Goal: Information Seeking & Learning: Learn about a topic

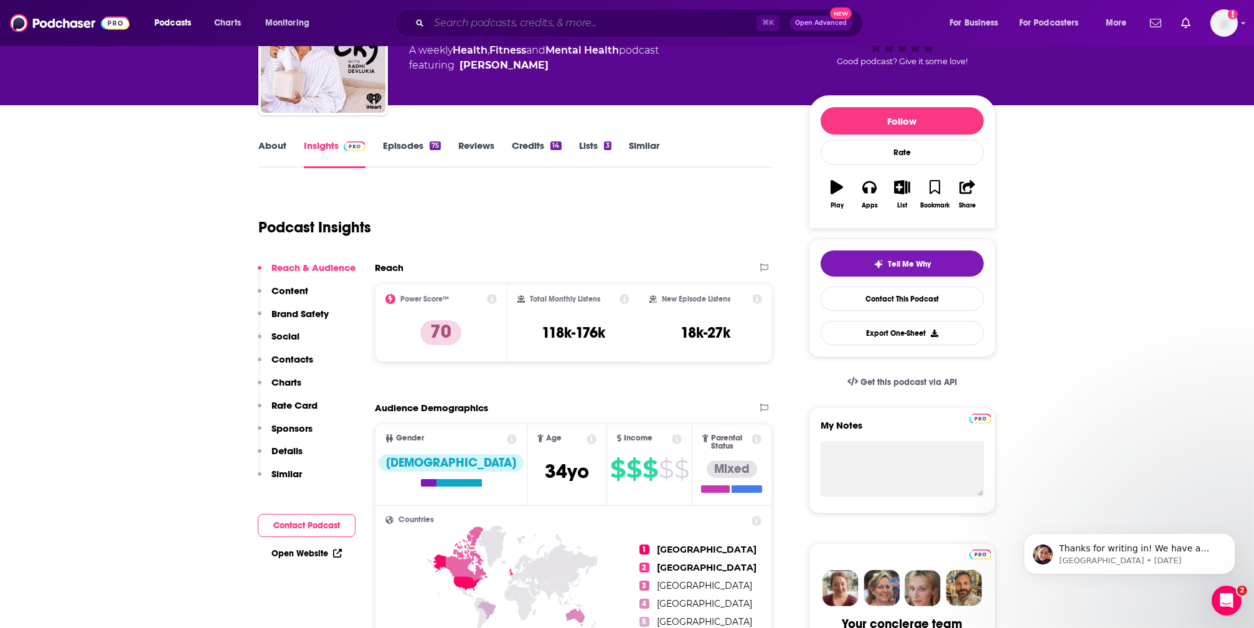
click at [443, 31] on input "Search podcasts, credits, & more..." at bounding box center [593, 23] width 328 height 20
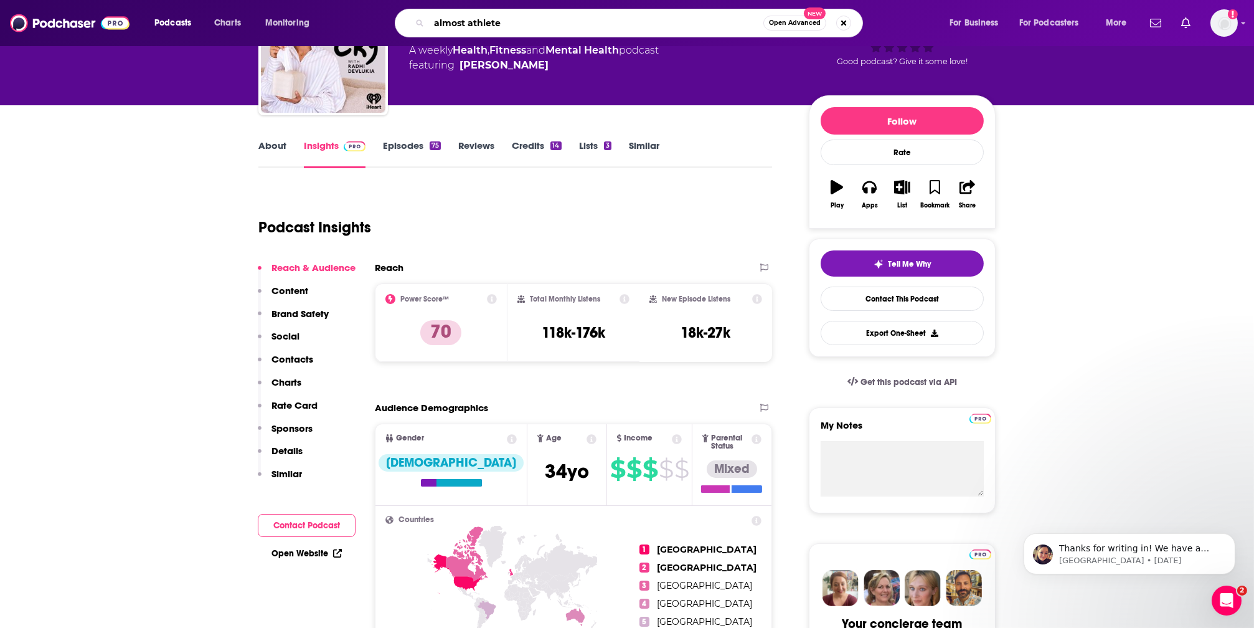
type input "almost athletes"
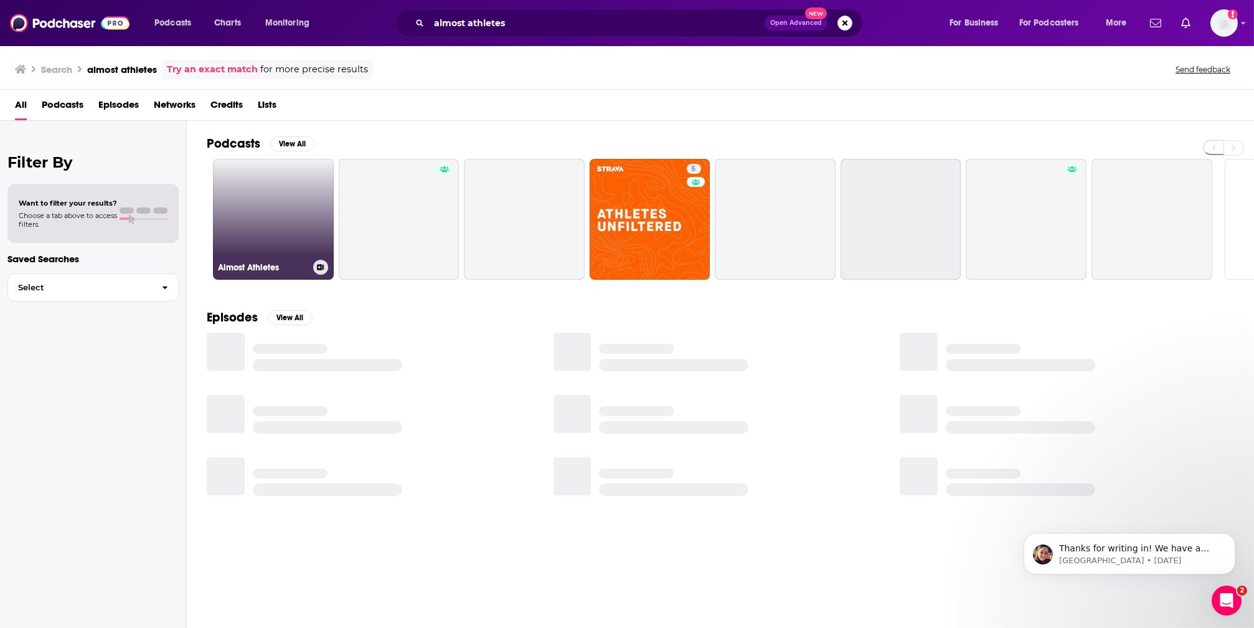
click at [288, 235] on link "Almost Athletes" at bounding box center [273, 219] width 121 height 121
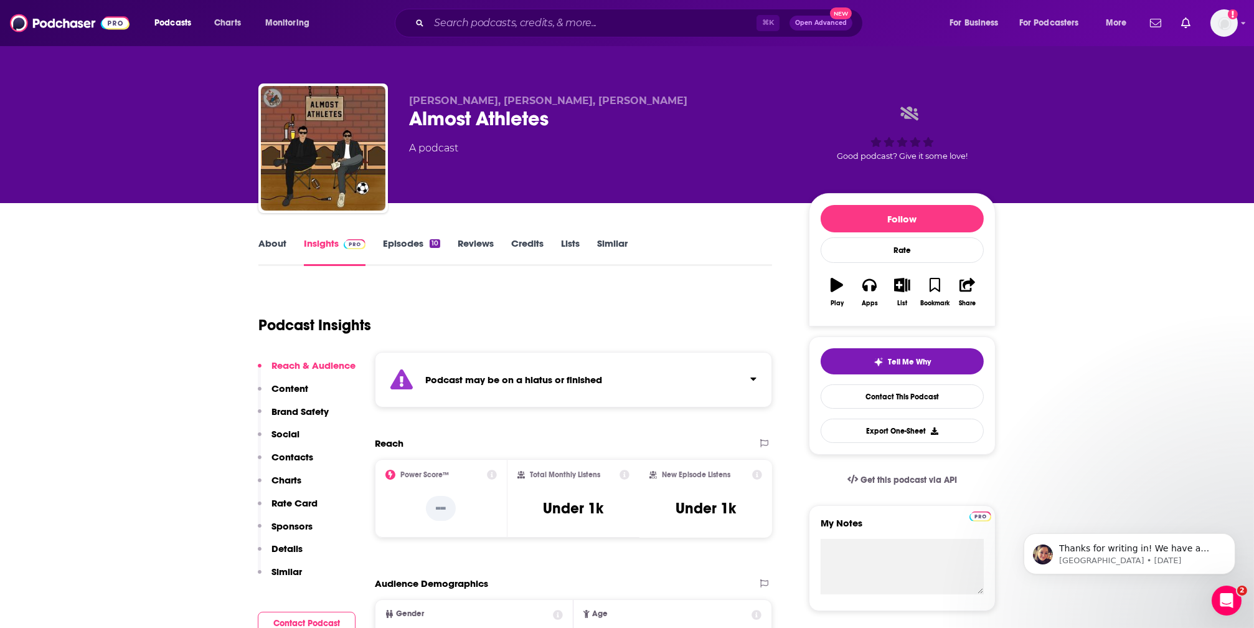
click at [273, 243] on link "About" at bounding box center [272, 251] width 28 height 29
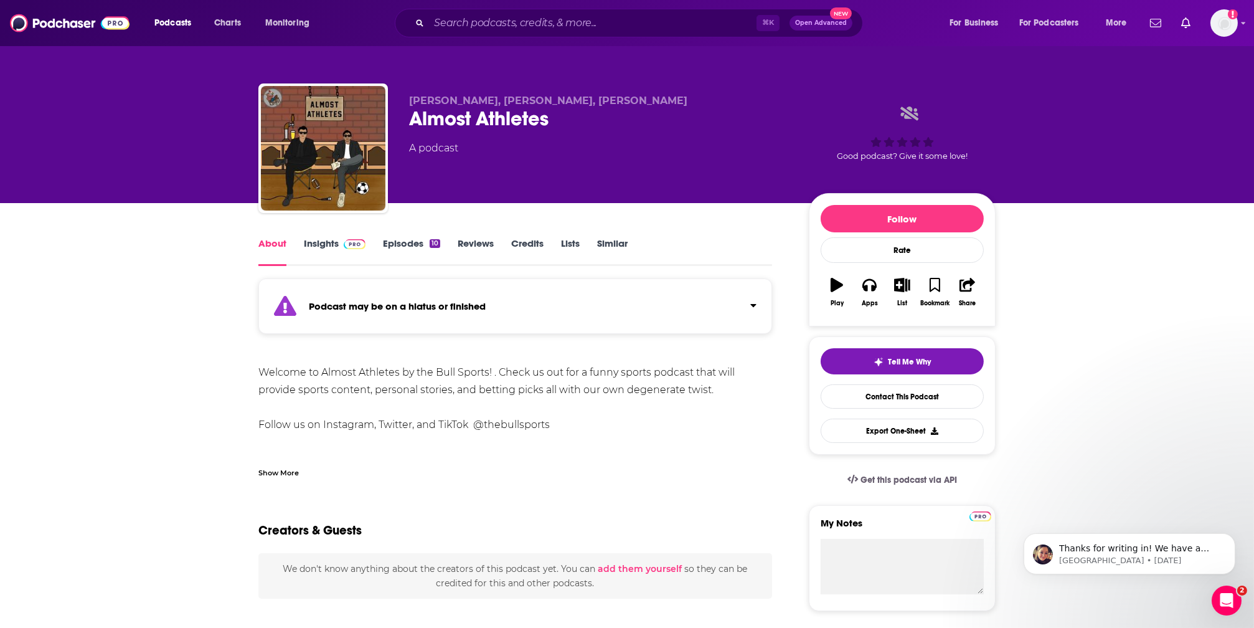
click at [426, 20] on div "⌘ K Open Advanced New" at bounding box center [629, 23] width 468 height 29
click at [441, 21] on input "Search podcasts, credits, & more..." at bounding box center [593, 23] width 328 height 20
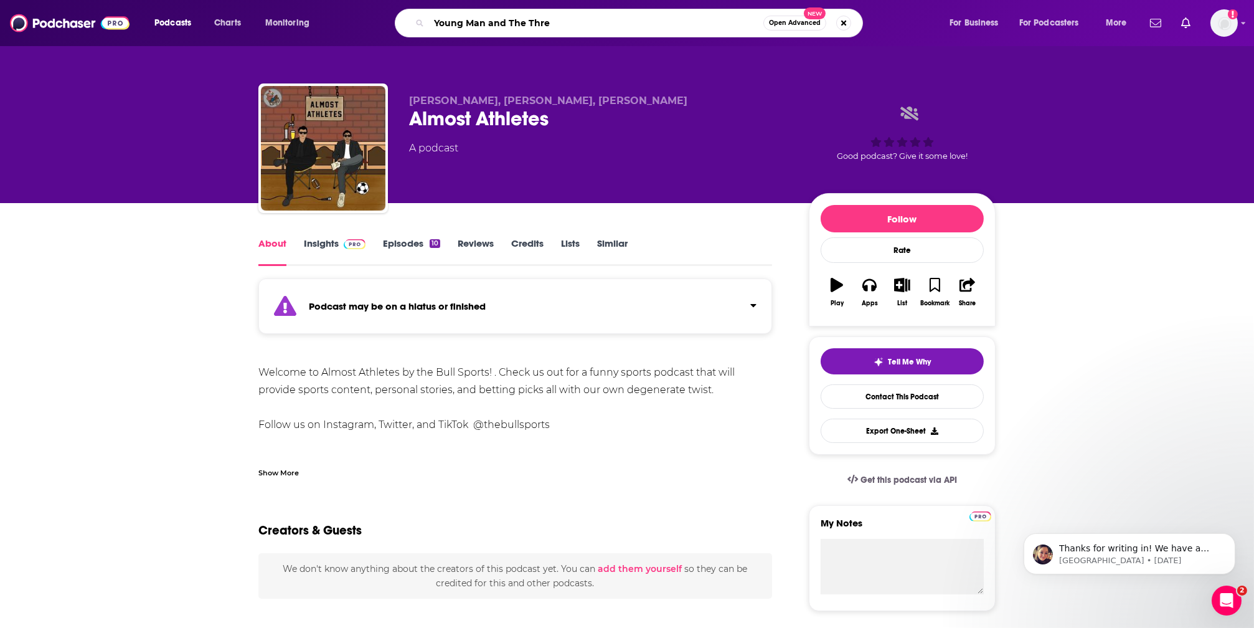
type input "Young Man and The Three"
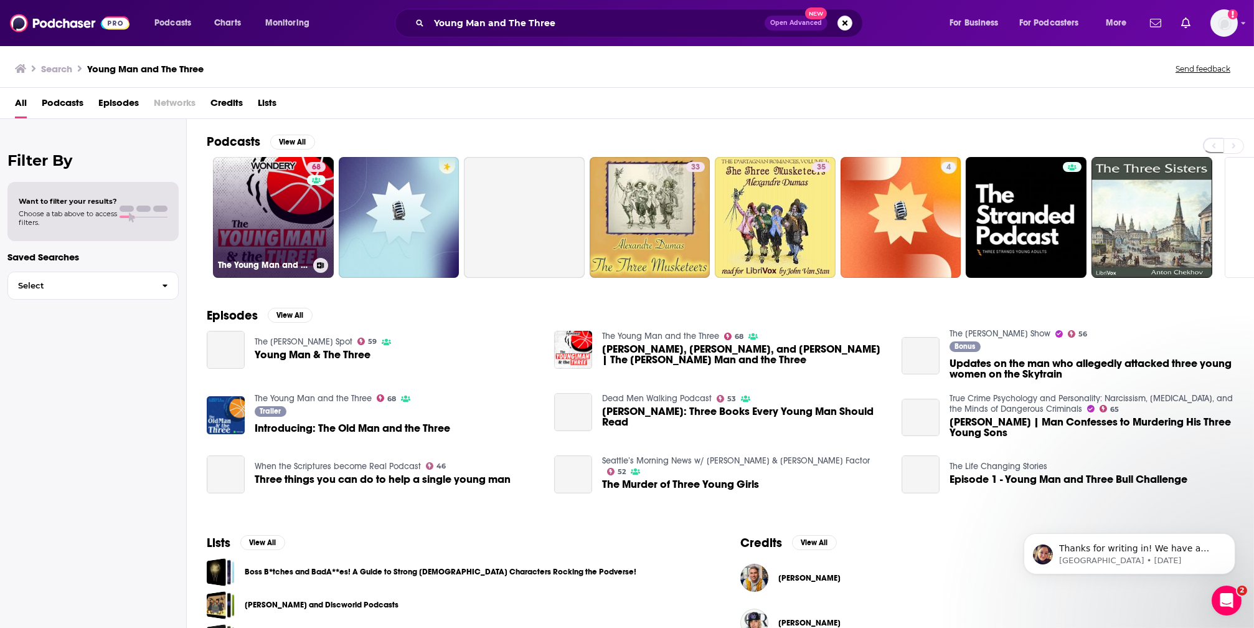
click at [291, 207] on link "68 The Young Man and the Three" at bounding box center [273, 217] width 121 height 121
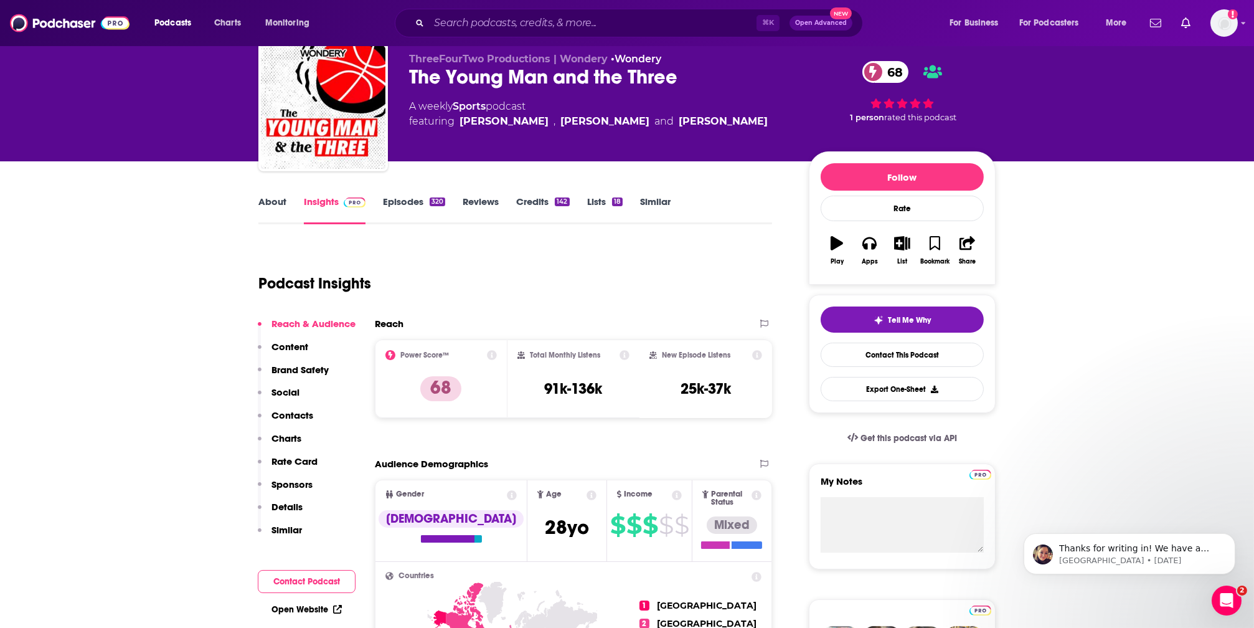
scroll to position [42, 0]
click at [276, 200] on link "About" at bounding box center [272, 210] width 28 height 29
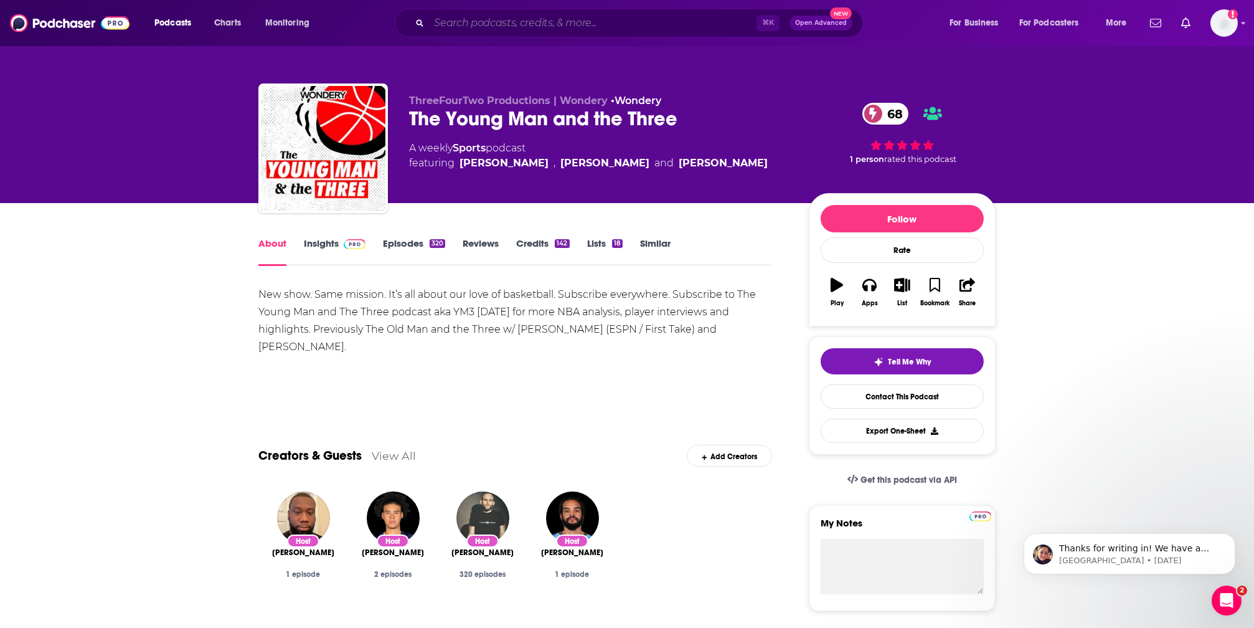
click at [468, 20] on input "Search podcasts, credits, & more..." at bounding box center [593, 23] width 328 height 20
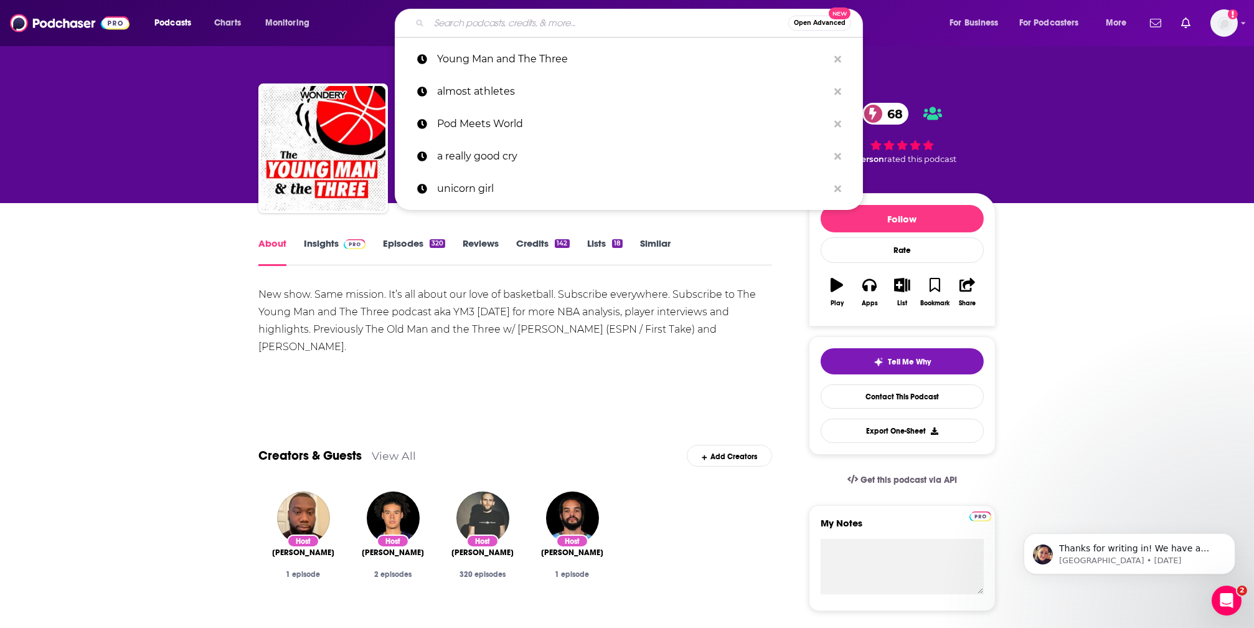
paste input "HOUSE OF [PERSON_NAME]"
type input "HOUSE OF [PERSON_NAME]"
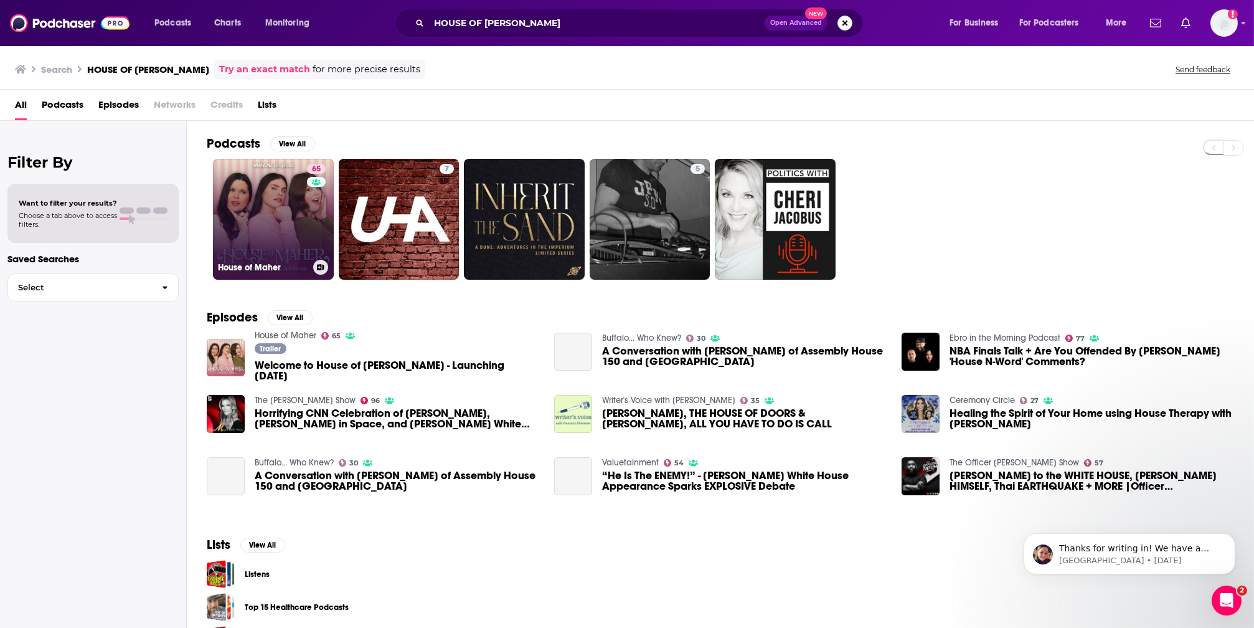
click at [267, 204] on link "65 House of [PERSON_NAME]" at bounding box center [273, 219] width 121 height 121
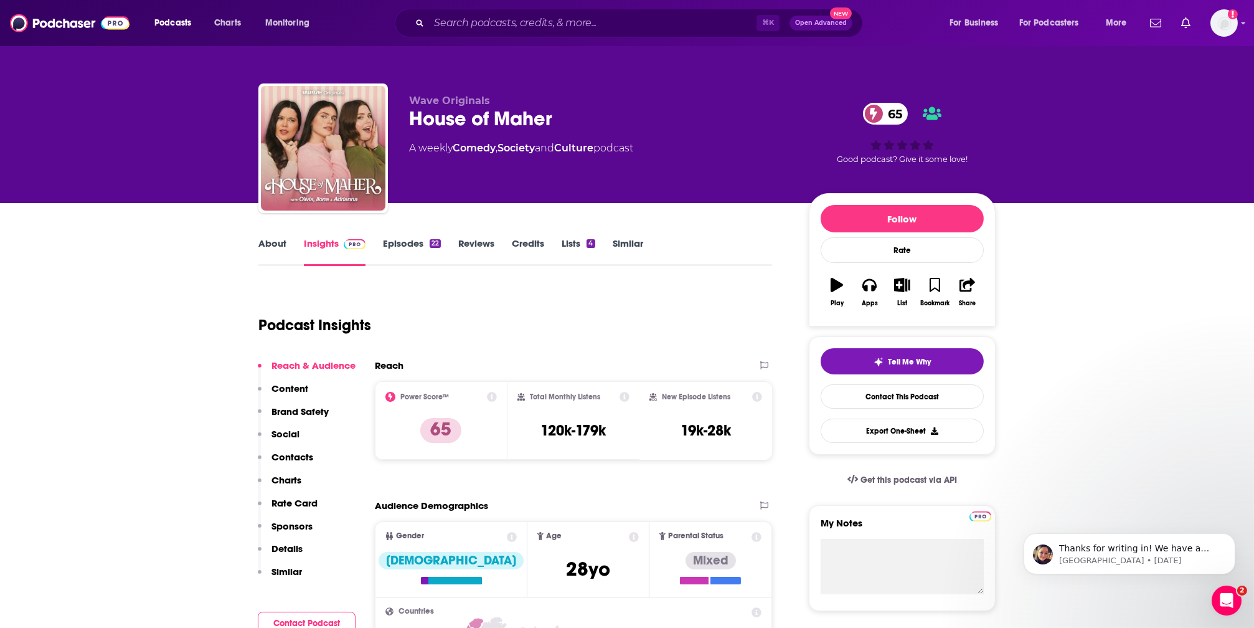
click at [541, 313] on div "Podcast Insights" at bounding box center [510, 318] width 504 height 64
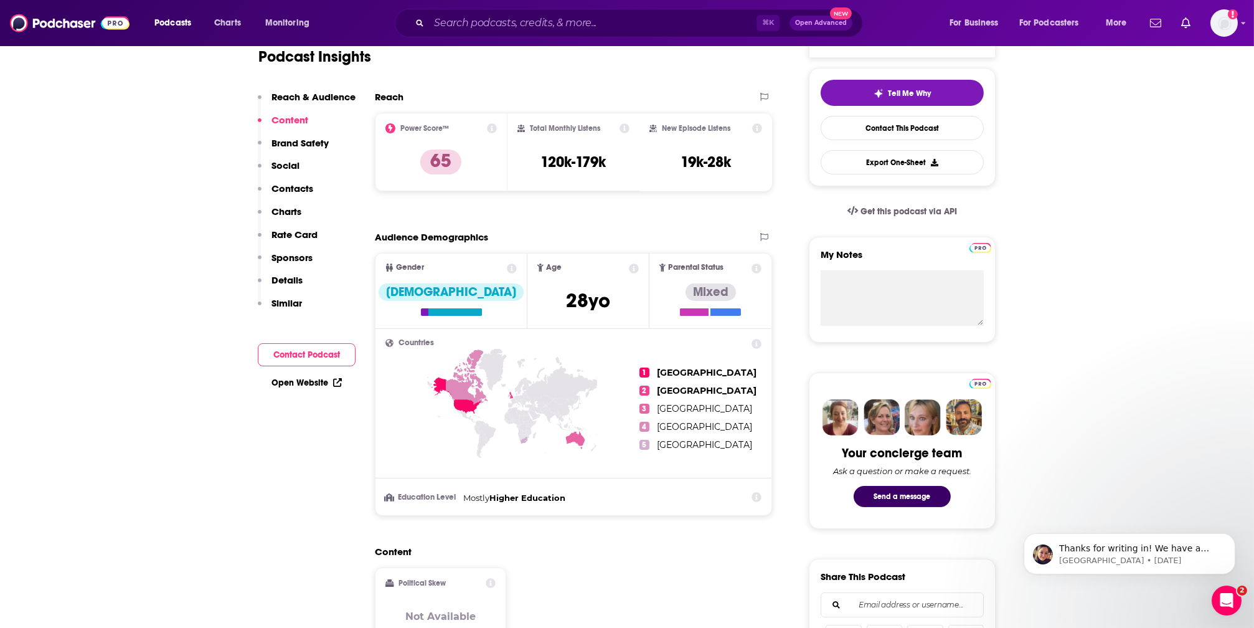
scroll to position [138, 0]
